Goal: Information Seeking & Learning: Learn about a topic

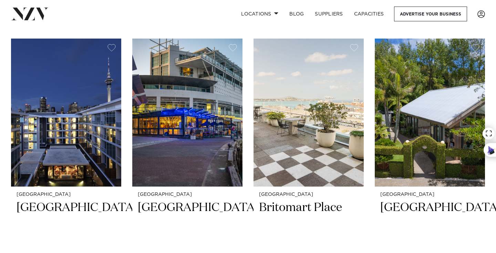
scroll to position [270, 0]
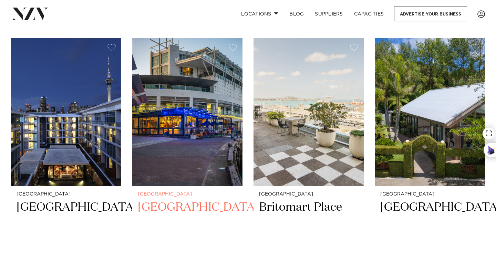
click at [184, 200] on h2 "[GEOGRAPHIC_DATA]" at bounding box center [187, 223] width 99 height 46
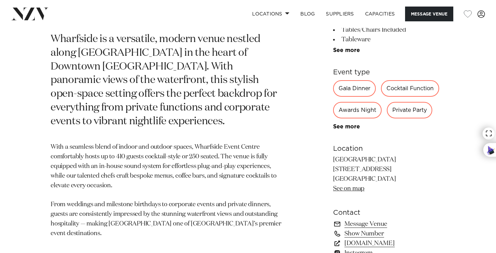
scroll to position [341, 0]
click at [356, 95] on div "Gala Dinner" at bounding box center [354, 89] width 43 height 17
click at [359, 113] on div "Awards Night" at bounding box center [357, 111] width 49 height 17
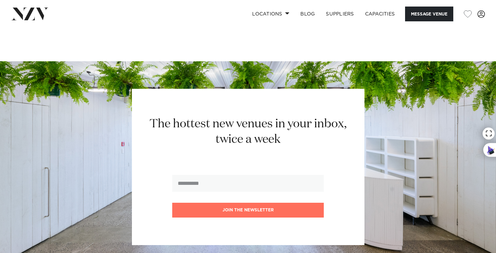
scroll to position [921, 0]
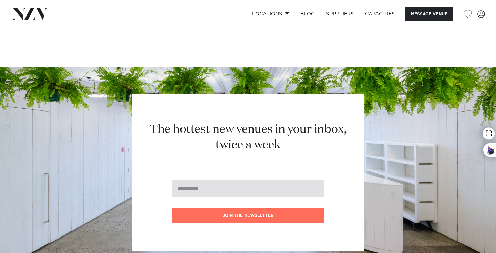
click at [292, 190] on input "email" at bounding box center [247, 188] width 151 height 17
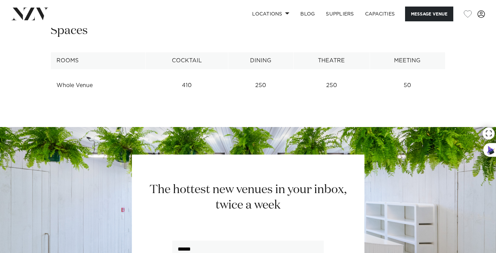
type input "******"
click at [287, 148] on section "The hottest new venues in your inbox, twice a week ****** Join the newsletter" at bounding box center [248, 232] width 496 height 211
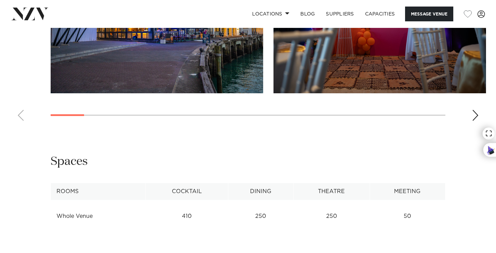
scroll to position [795, 0]
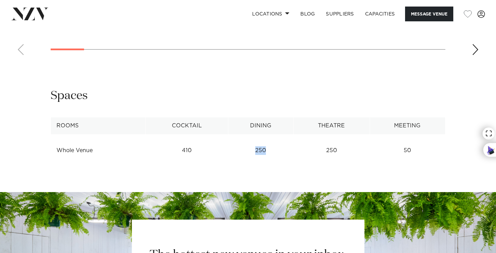
drag, startPoint x: 265, startPoint y: 150, endPoint x: 249, endPoint y: 150, distance: 15.8
click at [249, 150] on td "250" at bounding box center [260, 150] width 65 height 17
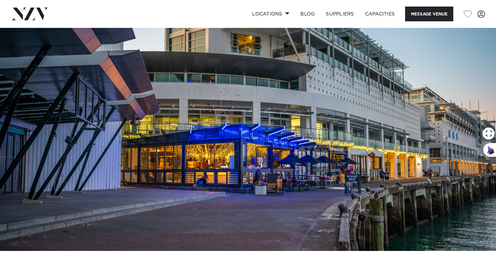
scroll to position [0, 0]
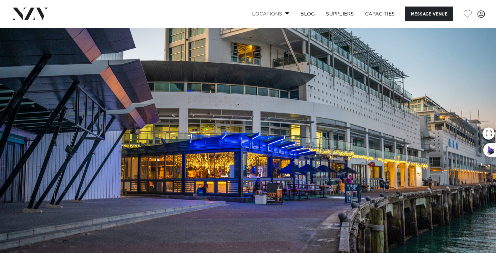
click at [284, 9] on link "Locations" at bounding box center [271, 14] width 48 height 15
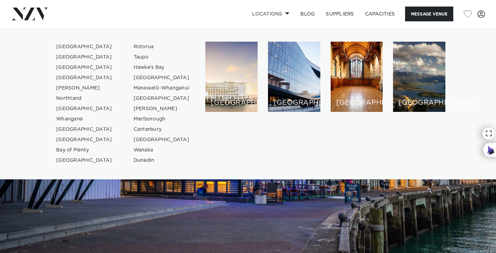
click at [74, 43] on link "[GEOGRAPHIC_DATA]" at bounding box center [84, 47] width 67 height 10
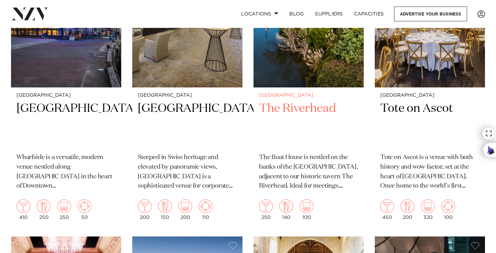
scroll to position [1803, 0]
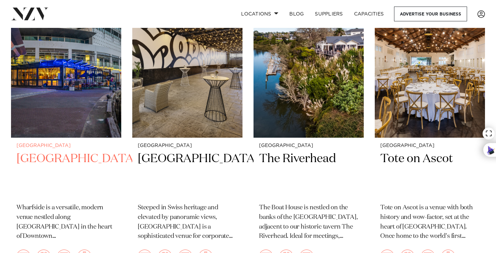
click at [90, 151] on h2 "[GEOGRAPHIC_DATA]" at bounding box center [66, 174] width 99 height 46
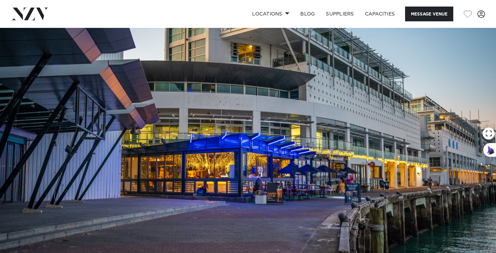
click at [426, 156] on img at bounding box center [248, 144] width 496 height 232
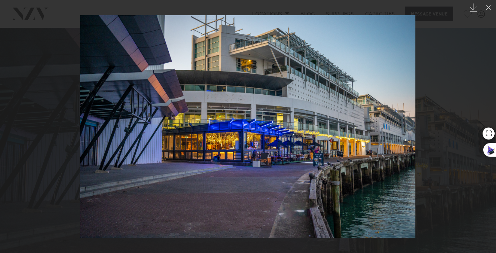
click at [413, 146] on img at bounding box center [247, 126] width 335 height 223
click at [455, 138] on div at bounding box center [248, 126] width 496 height 253
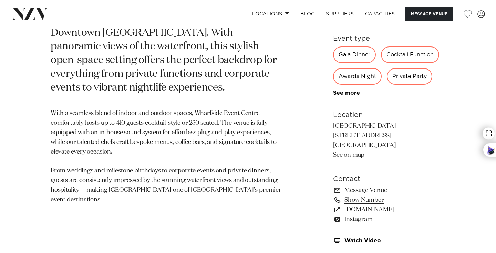
scroll to position [375, 0]
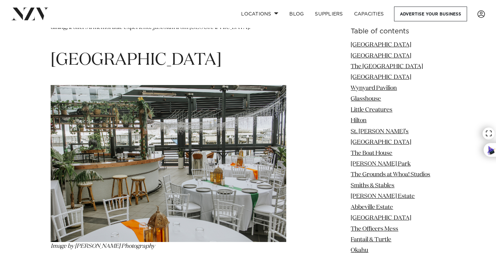
scroll to position [1098, 0]
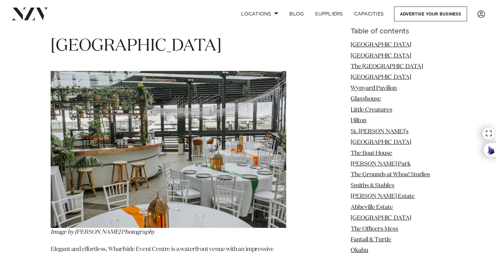
click at [233, 182] on img at bounding box center [169, 149] width 236 height 157
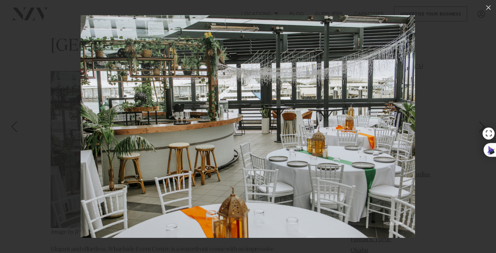
click at [15, 47] on div at bounding box center [248, 126] width 496 height 253
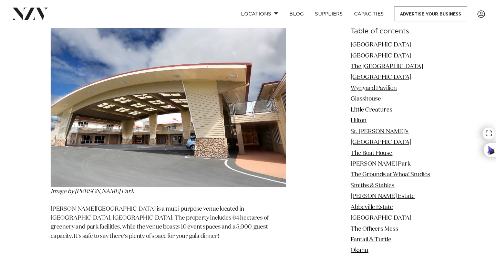
scroll to position [4070, 0]
click at [184, 110] on img at bounding box center [169, 100] width 236 height 173
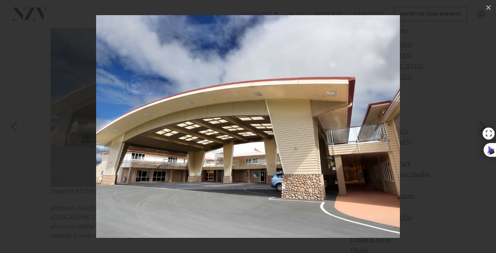
click at [57, 152] on div at bounding box center [248, 126] width 496 height 253
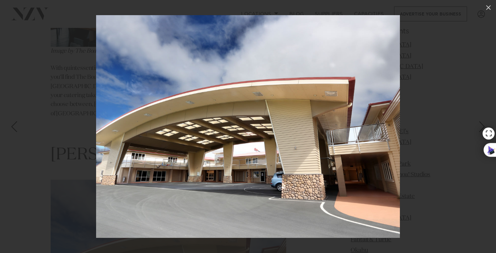
click at [436, 124] on div at bounding box center [248, 126] width 496 height 253
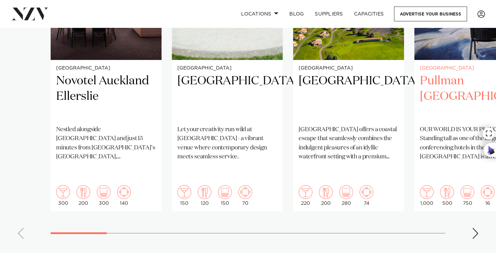
scroll to position [648, 0]
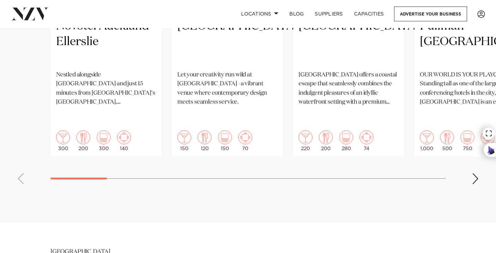
click at [472, 173] on div "Next slide" at bounding box center [475, 178] width 7 height 11
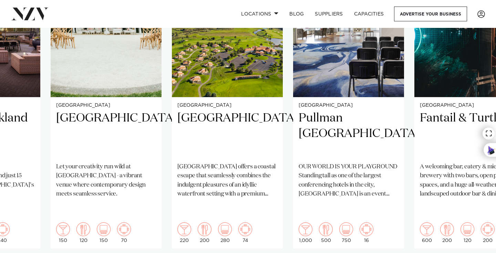
scroll to position [559, 0]
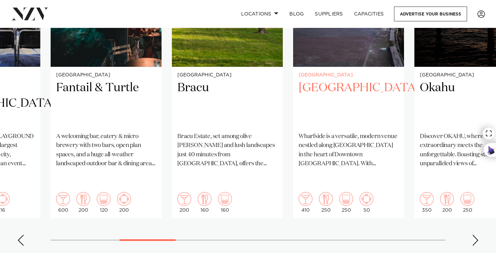
scroll to position [589, 0]
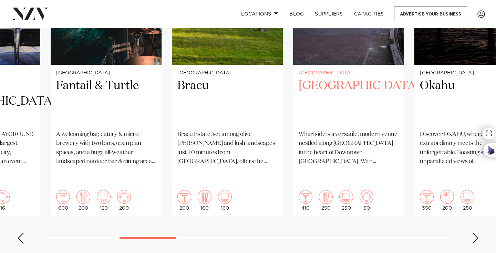
click at [360, 137] on p "Wharfside is a versatile, modern venue nestled along [GEOGRAPHIC_DATA] in the h…" at bounding box center [349, 148] width 100 height 36
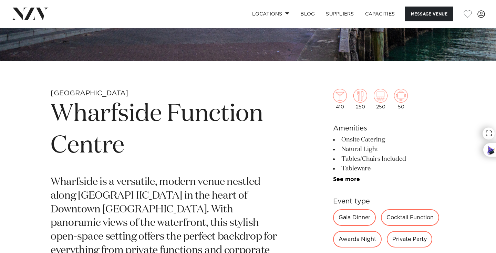
scroll to position [227, 0]
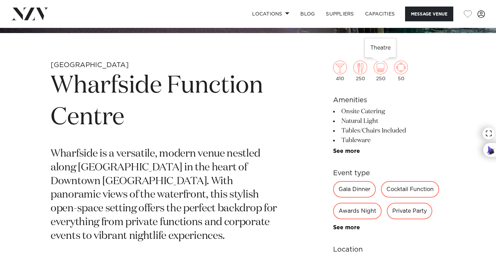
click at [378, 67] on img at bounding box center [381, 68] width 14 height 14
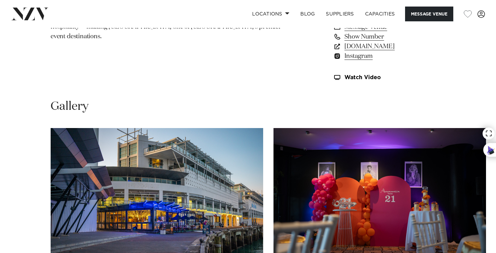
scroll to position [560, 0]
